Goal: Information Seeking & Learning: Learn about a topic

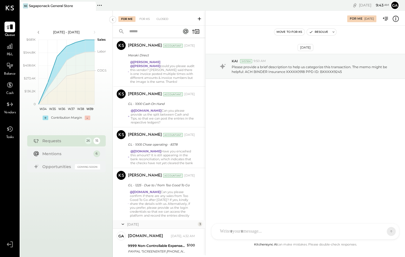
scroll to position [840, 0]
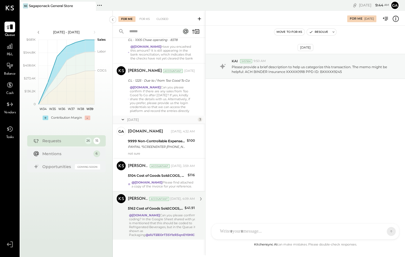
click at [164, 218] on div "@[DOMAIN_NAME] Can you please confirm the coding? In the Google Sheet shared wi…" at bounding box center [165, 225] width 73 height 24
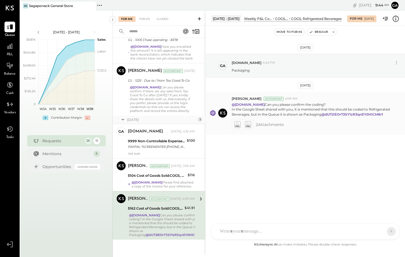
click at [236, 124] on icon at bounding box center [237, 124] width 6 height 6
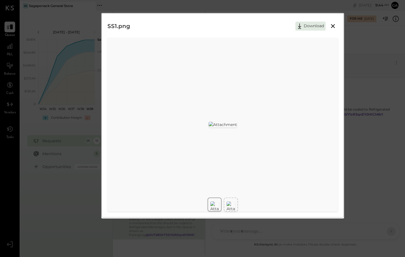
click at [335, 24] on icon at bounding box center [332, 26] width 7 height 7
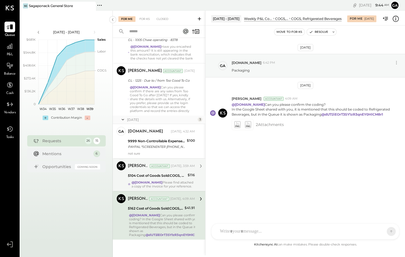
click at [164, 179] on div "[PERSON_NAME] Accountant [DATE], 3:59 AM 5104 Cost of Goods Sold:COGS, Fresh Pr…" at bounding box center [161, 174] width 67 height 27
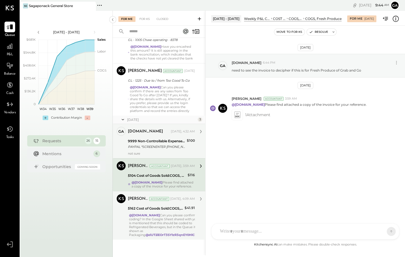
click at [163, 149] on div "9999 Non-Controllable Expenses:Other Income and Expenses:To Be Classified P&L P…" at bounding box center [156, 144] width 57 height 12
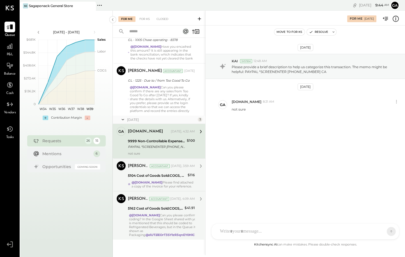
click at [158, 178] on div "5104 Cost of Goods Sold:COGS, Fresh Produce & Flowers:COGS, Fresh Produce" at bounding box center [157, 175] width 58 height 7
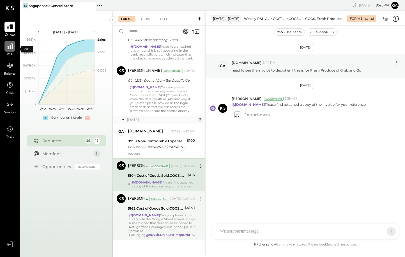
click at [14, 49] on div at bounding box center [9, 46] width 11 height 11
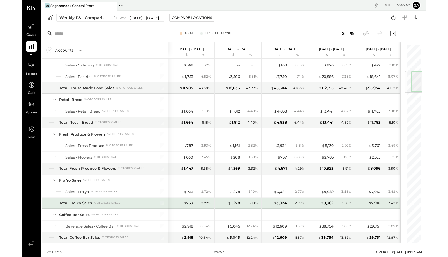
scroll to position [228, 0]
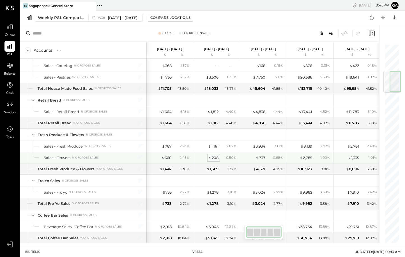
click at [215, 157] on div "$ 208" at bounding box center [214, 157] width 10 height 5
